Goal: Information Seeking & Learning: Learn about a topic

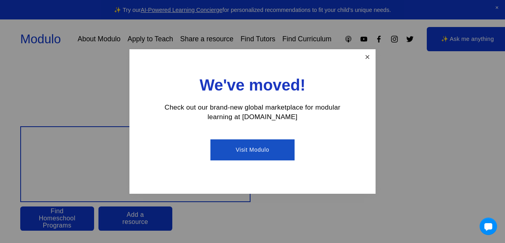
click at [365, 61] on link "Close" at bounding box center [367, 57] width 14 height 14
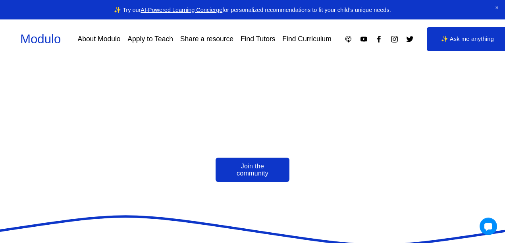
scroll to position [1639, 0]
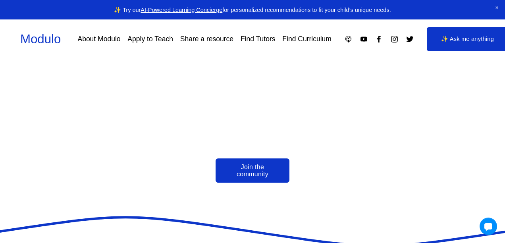
click at [162, 39] on link "Apply to Teach" at bounding box center [150, 39] width 46 height 14
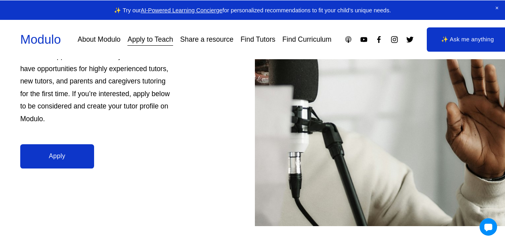
scroll to position [159, 0]
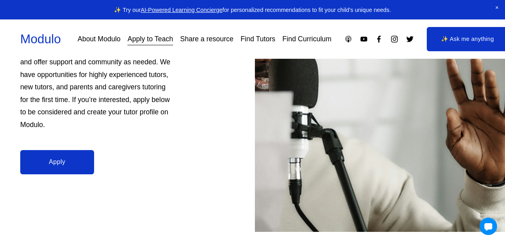
click at [73, 162] on link "Apply" at bounding box center [57, 162] width 74 height 24
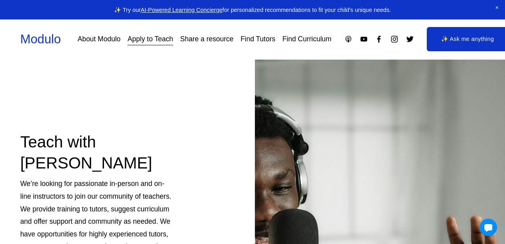
scroll to position [0, 0]
click at [253, 43] on link "Find Tutors" at bounding box center [258, 39] width 35 height 14
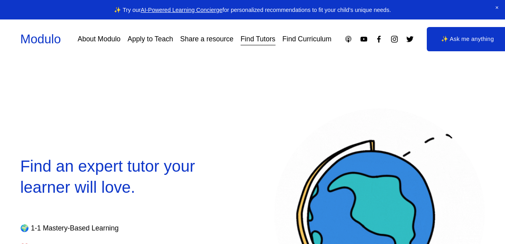
select select "**"
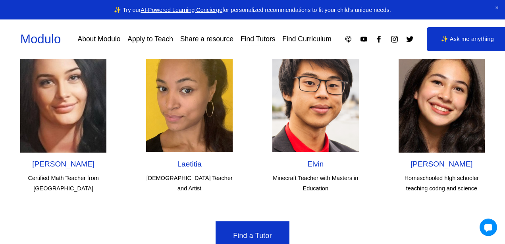
scroll to position [2298, 0]
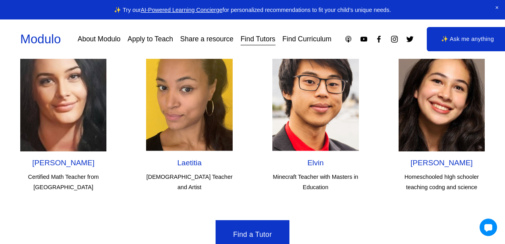
click at [293, 37] on link "Find Curriculum" at bounding box center [306, 39] width 49 height 14
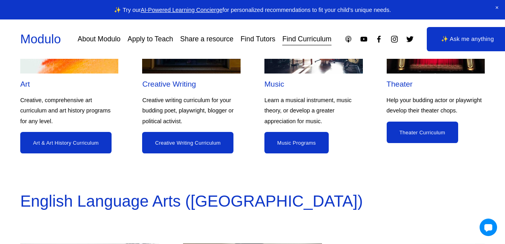
scroll to position [972, 0]
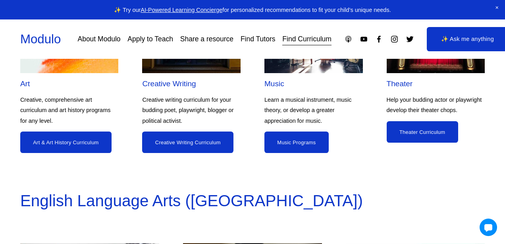
click at [309, 140] on link "Music Programs" at bounding box center [296, 141] width 64 height 21
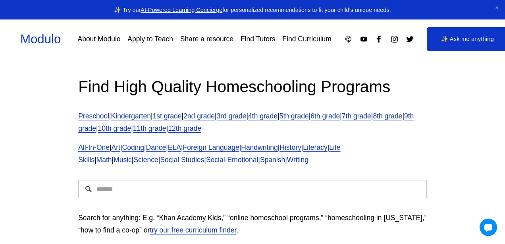
click at [114, 161] on span "Music" at bounding box center [123, 160] width 18 height 8
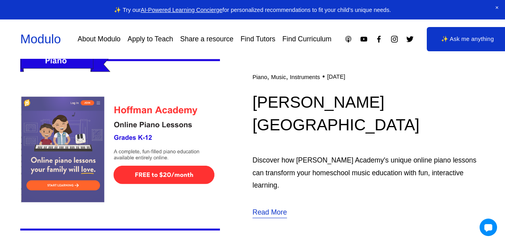
scroll to position [864, 0]
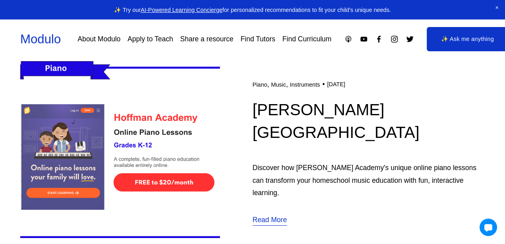
click at [272, 214] on link "Read More" at bounding box center [270, 220] width 35 height 13
